Goal: Navigation & Orientation: Find specific page/section

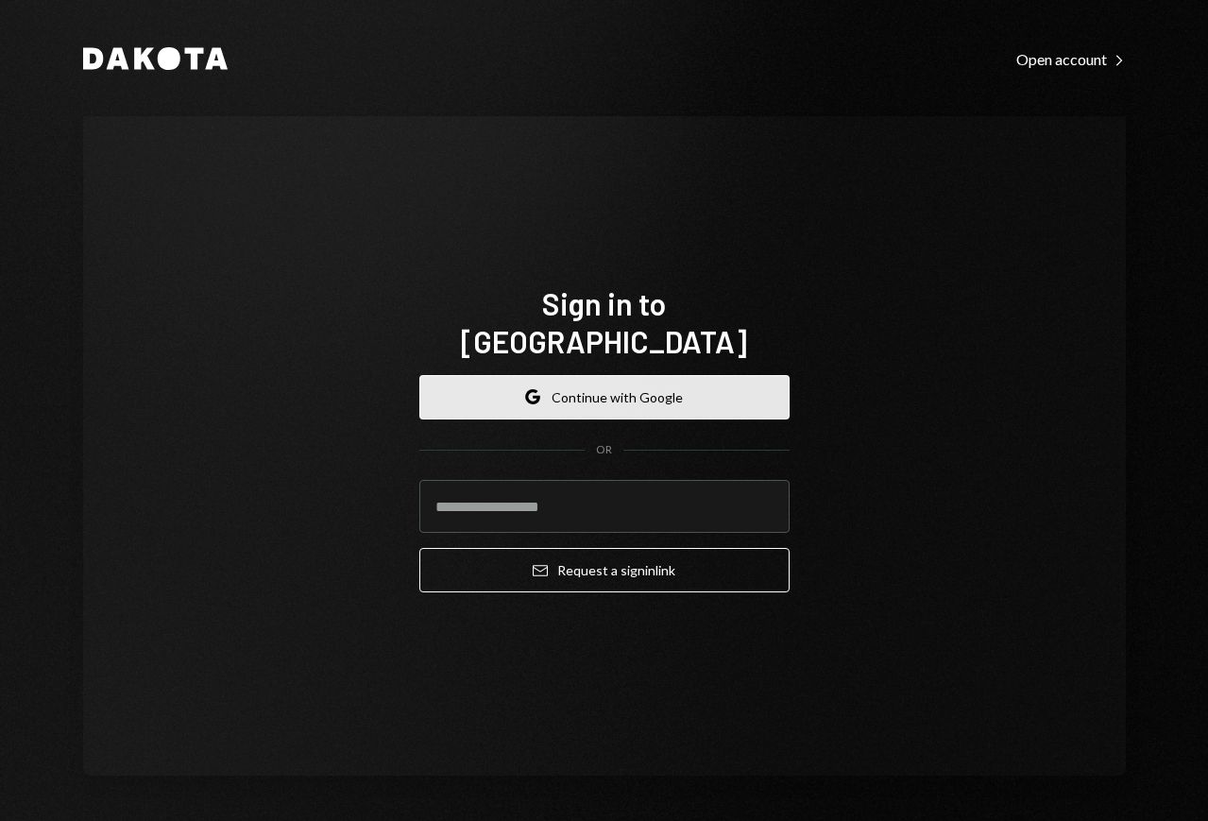
click at [626, 384] on button "Google Continue with Google" at bounding box center [604, 397] width 370 height 44
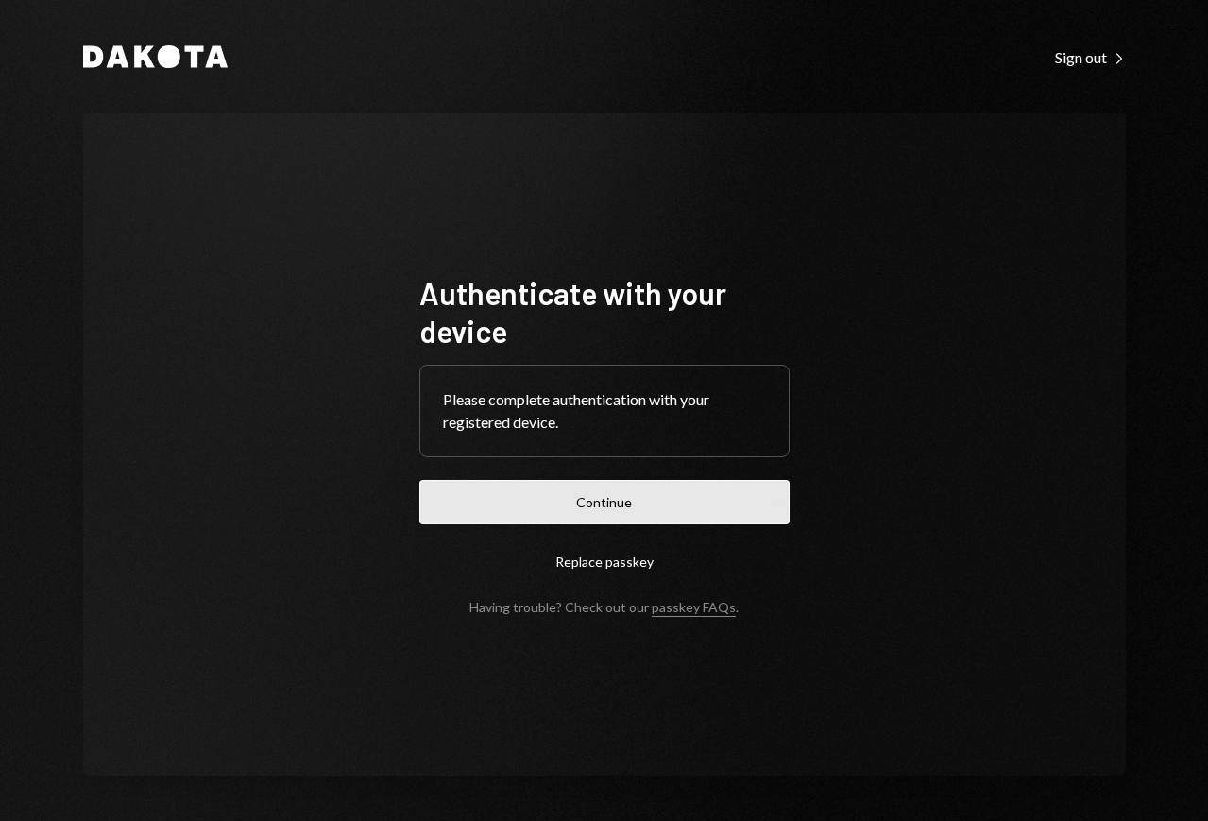
click at [621, 512] on button "Continue" at bounding box center [604, 502] width 370 height 44
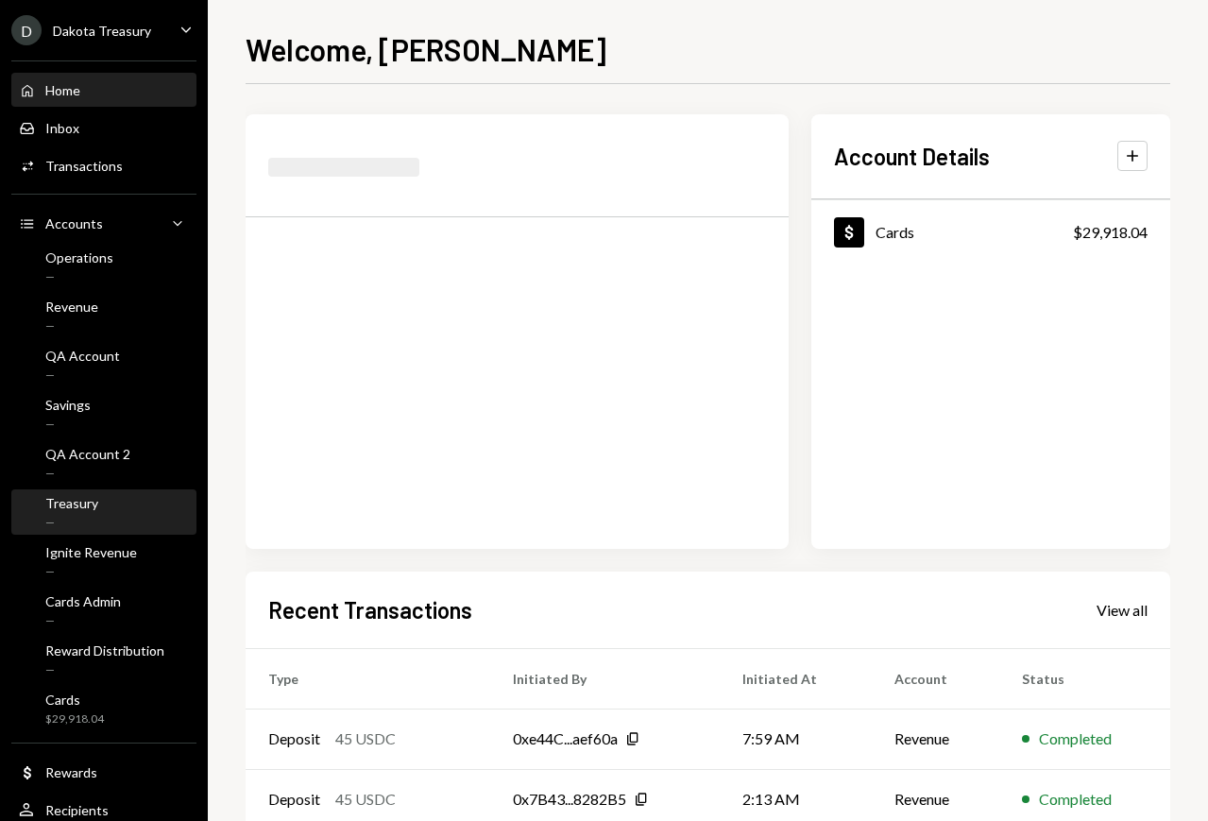
scroll to position [47, 0]
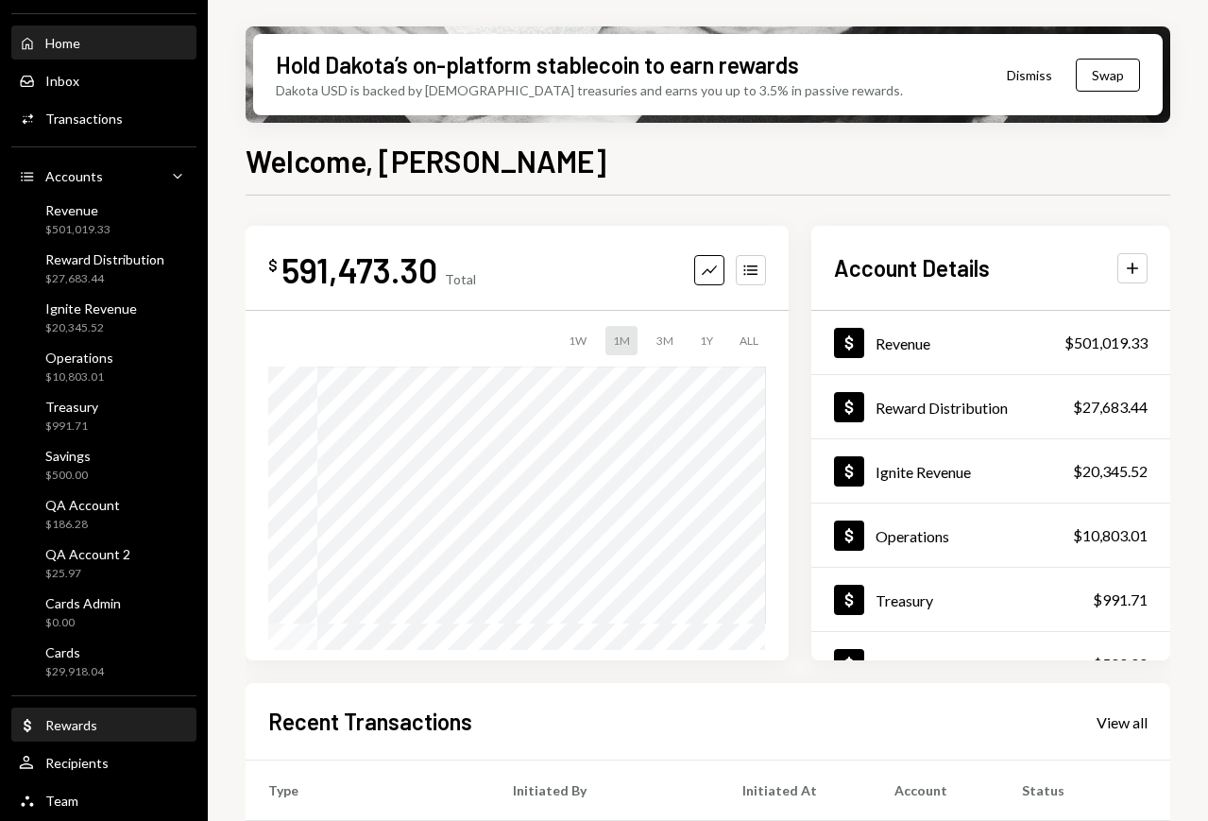
click at [94, 712] on div "Dollar Rewards" at bounding box center [104, 725] width 170 height 32
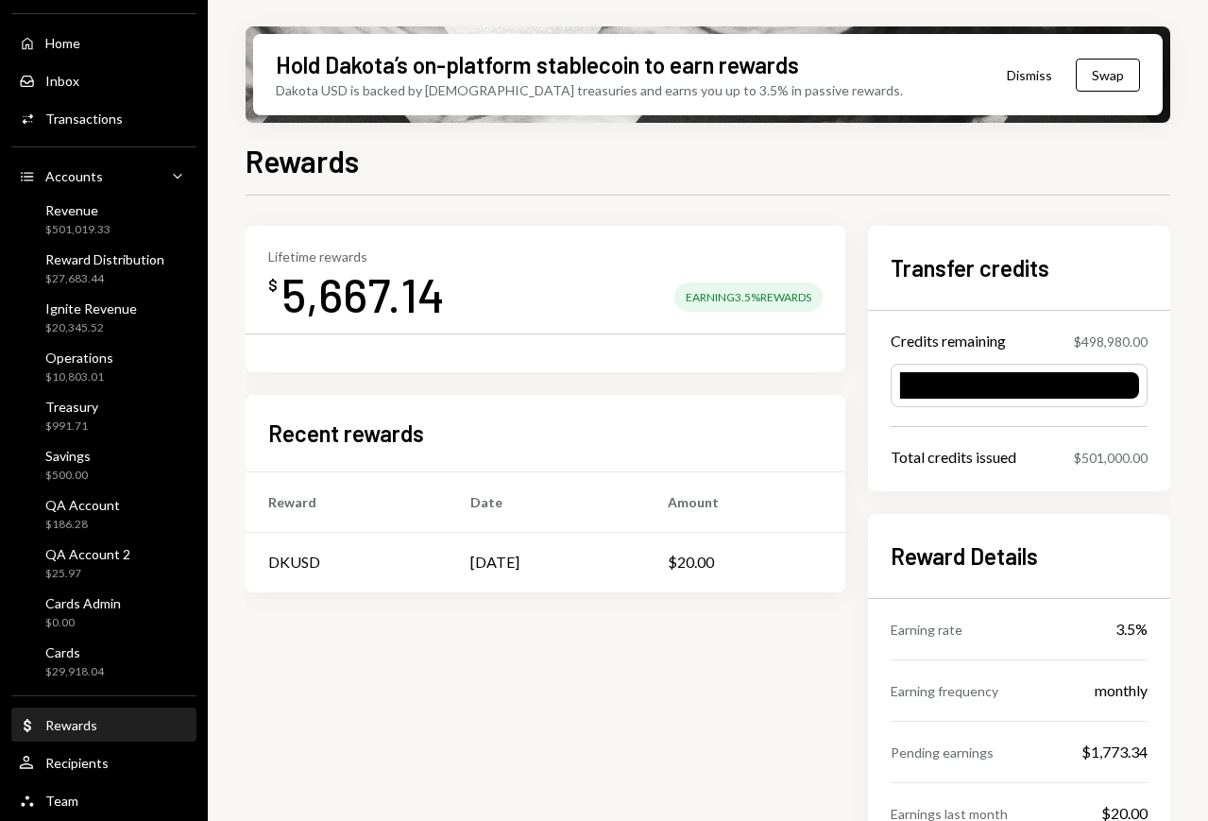
click at [765, 281] on div "Lifetime rewards $ 5,667.14 Earning 3.5% Rewards" at bounding box center [545, 286] width 554 height 76
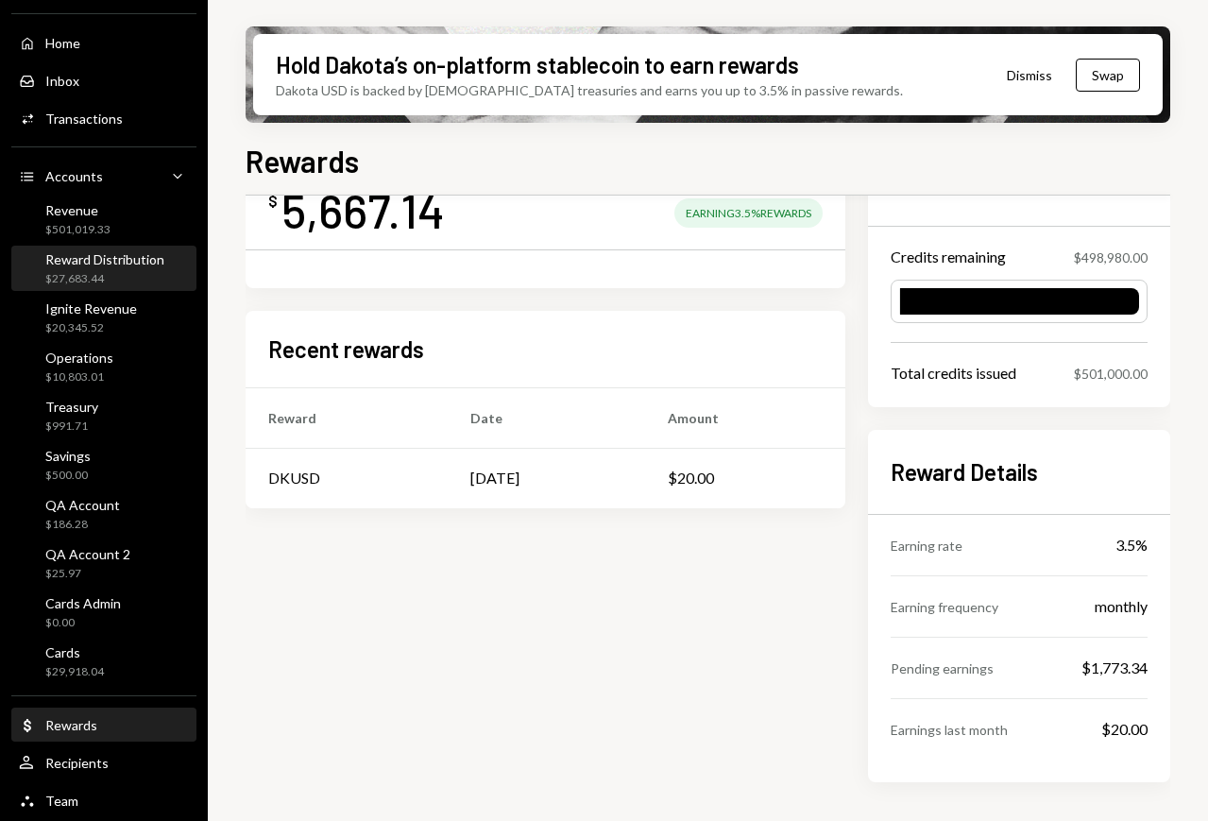
click at [126, 247] on div "Reward Distribution $27,683.44" at bounding box center [104, 268] width 170 height 43
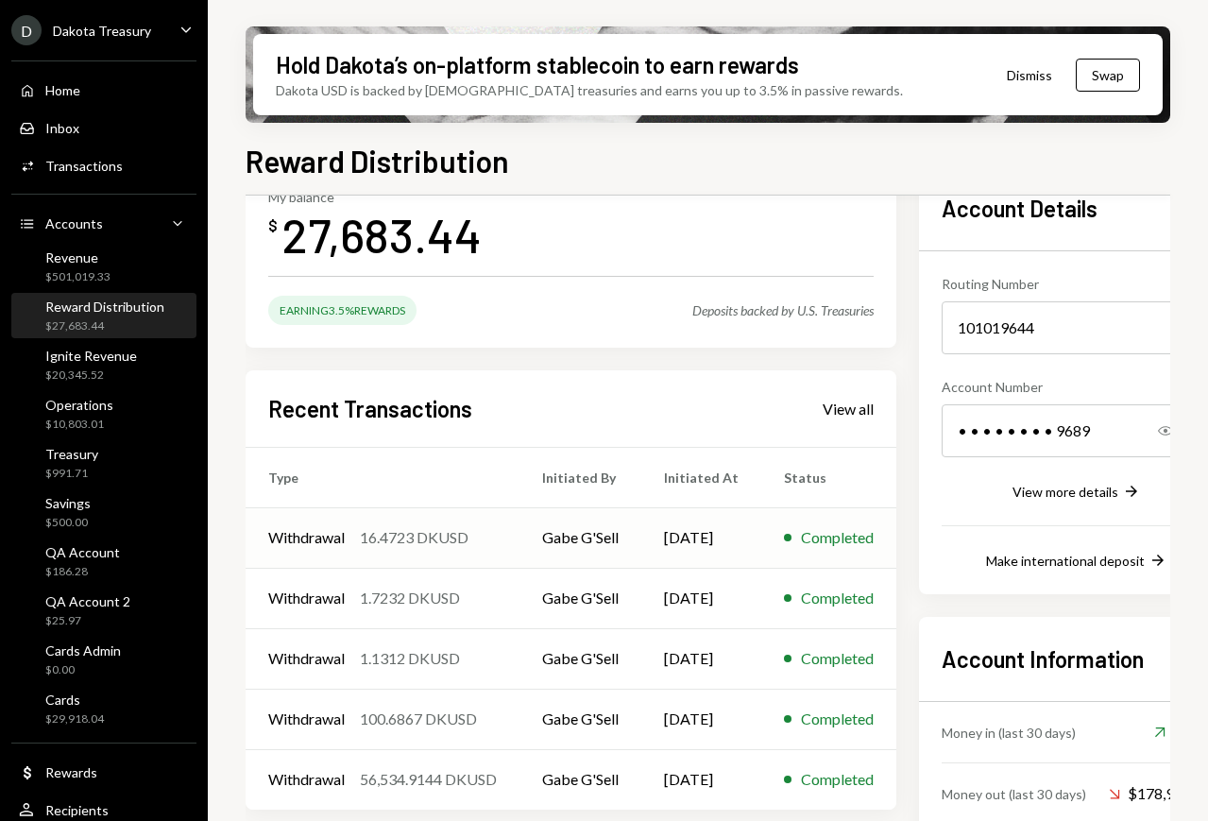
scroll to position [206, 0]
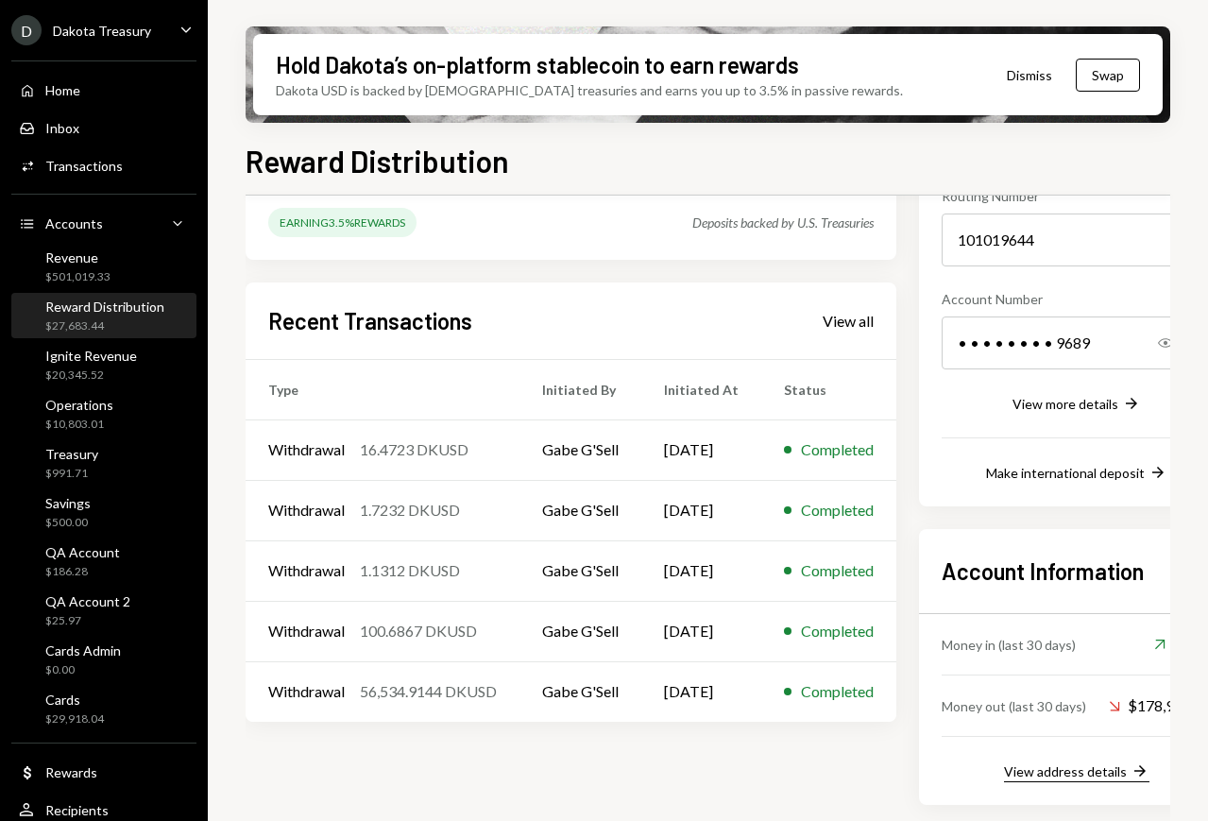
click at [1057, 768] on div "View address details" at bounding box center [1065, 771] width 123 height 16
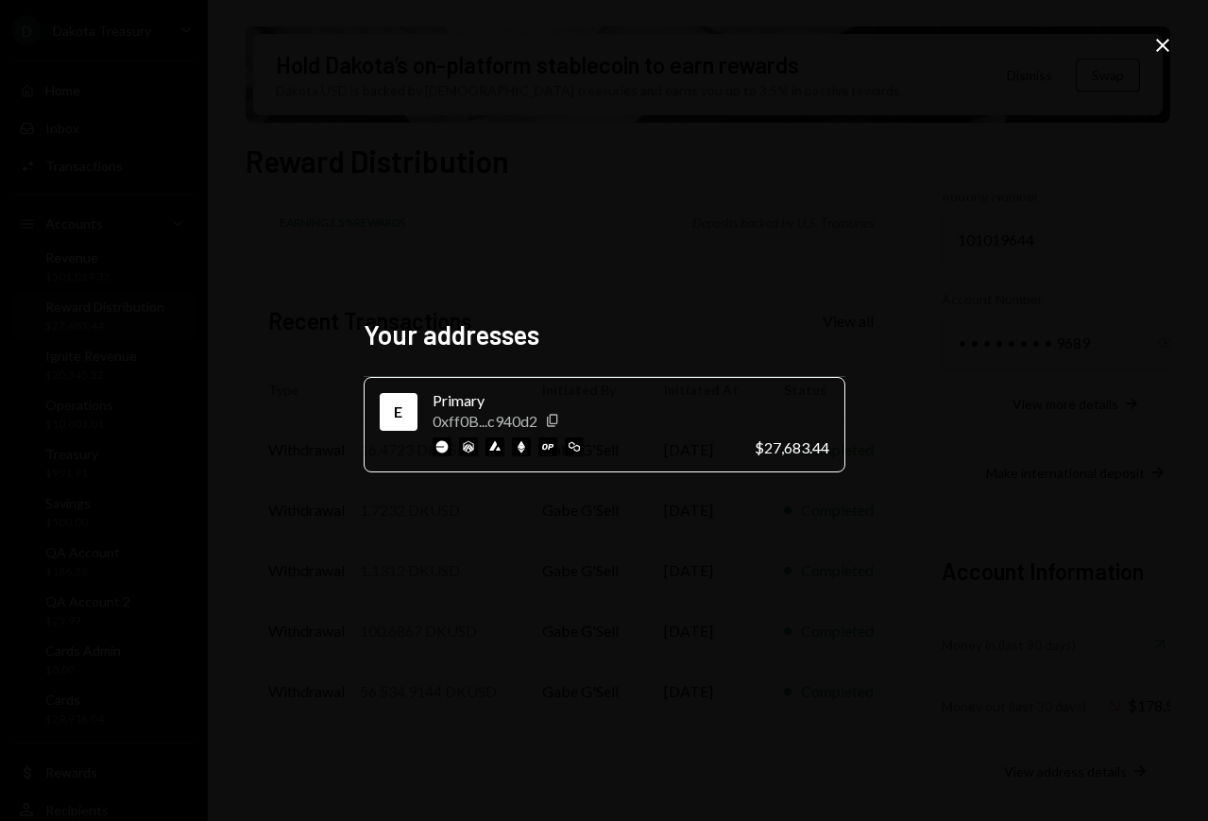
click at [1175, 42] on div "Your addresses E Primary 0xff0B...c940d2 Copy $27,683.44 Close" at bounding box center [604, 410] width 1208 height 821
click at [1169, 43] on icon "Close" at bounding box center [1162, 45] width 23 height 23
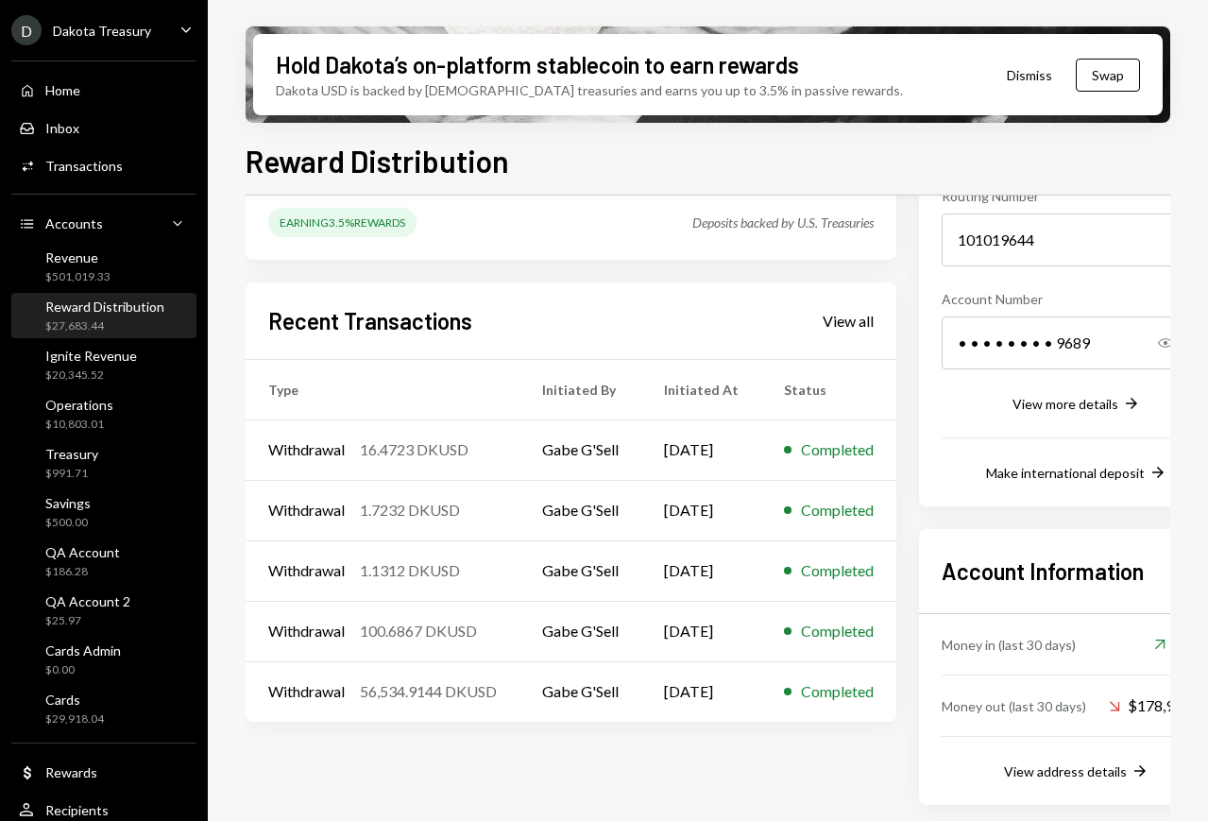
click at [123, 24] on div "Dakota Treasury" at bounding box center [102, 31] width 98 height 16
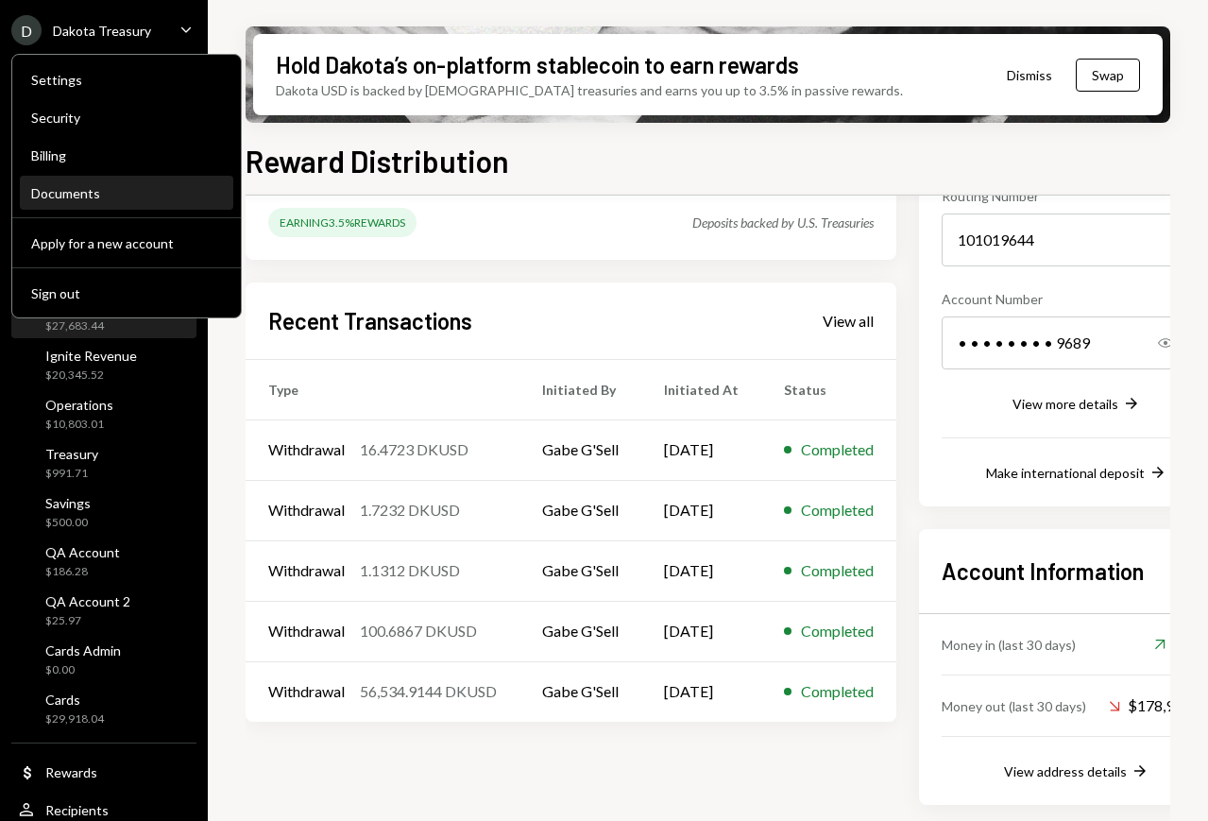
click at [97, 182] on div "Documents" at bounding box center [126, 194] width 191 height 32
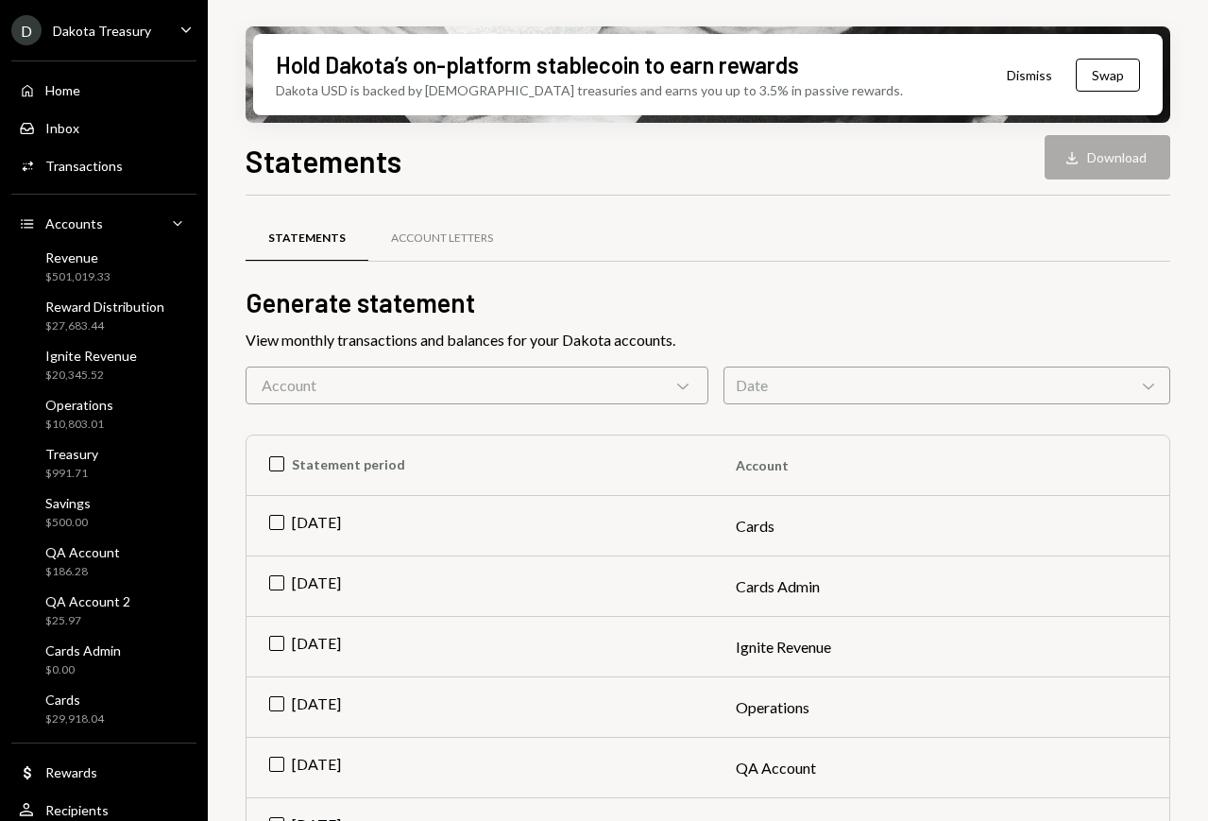
click at [592, 385] on div "Account Chevron Down" at bounding box center [477, 385] width 463 height 38
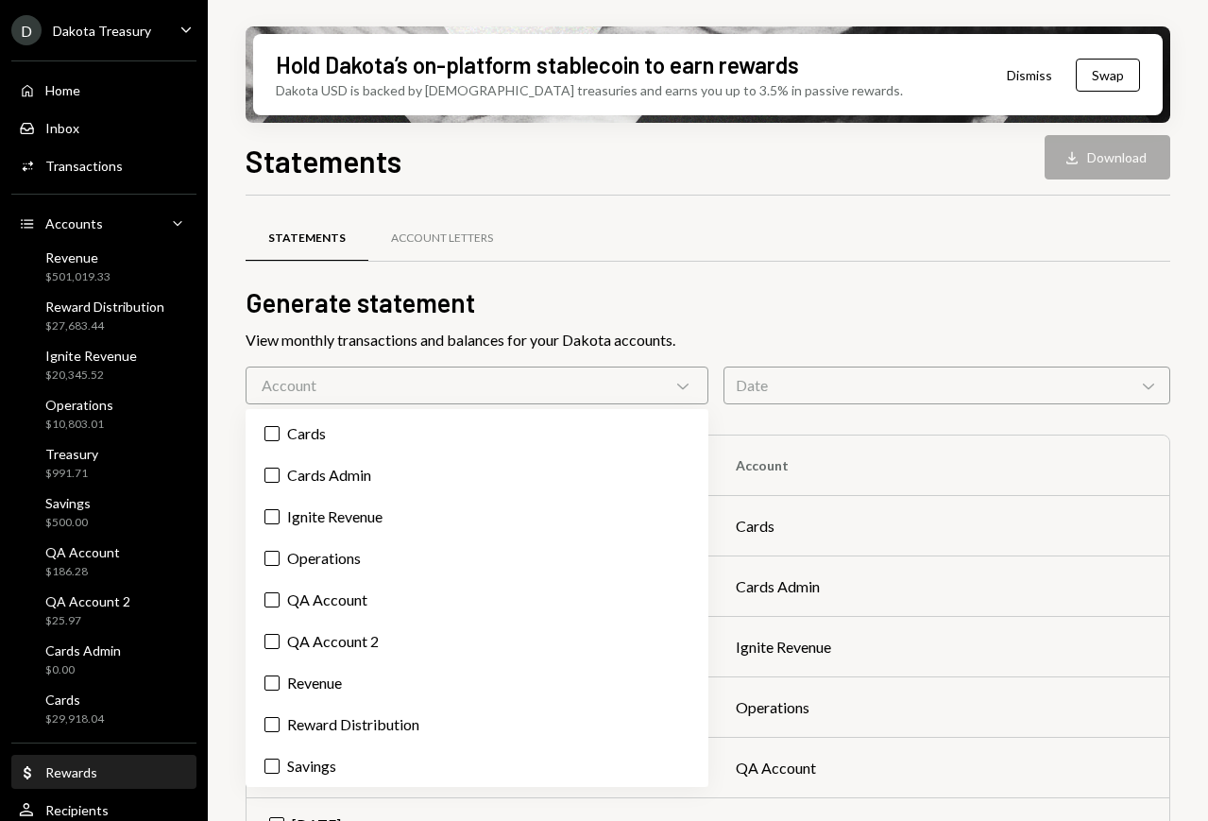
click at [108, 776] on div "Dollar Rewards" at bounding box center [104, 772] width 170 height 17
